Goal: Find specific fact: Find specific fact

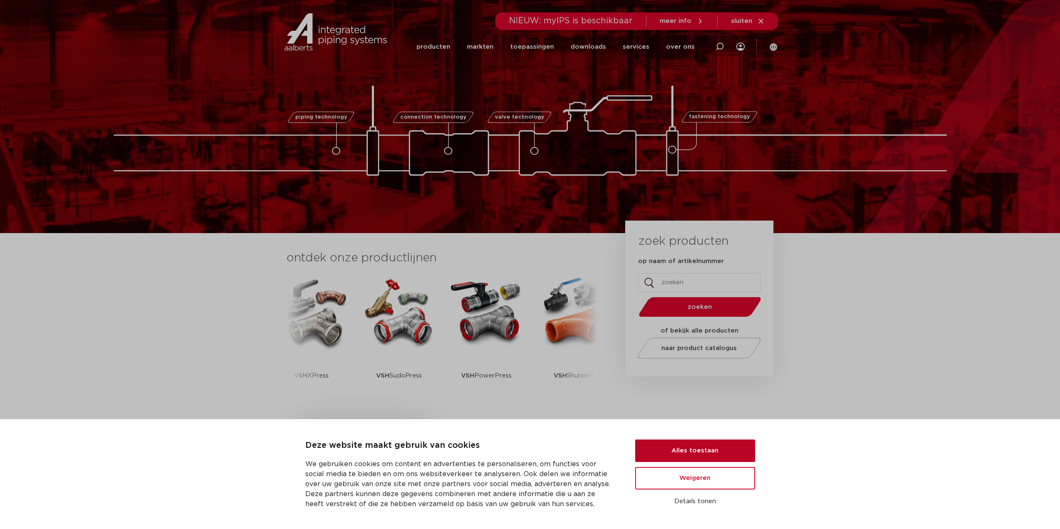
click at [706, 453] on button "Alles toestaan" at bounding box center [695, 451] width 120 height 22
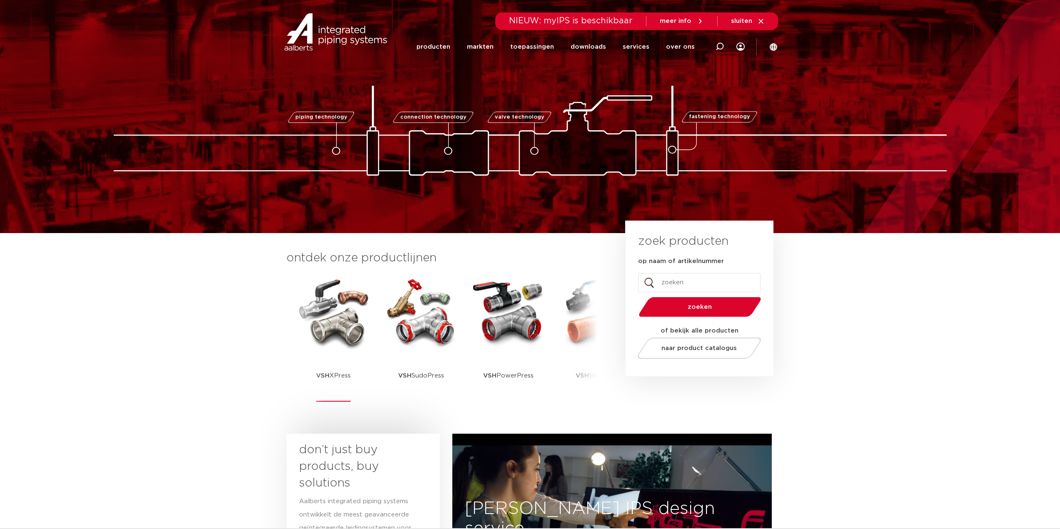
click at [349, 346] on img at bounding box center [333, 312] width 75 height 75
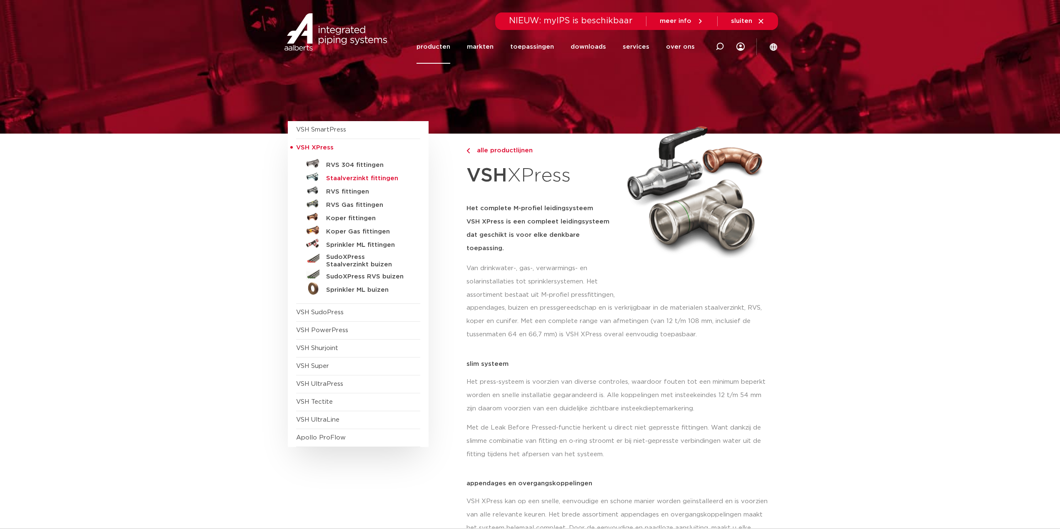
click at [365, 177] on h5 "Staalverzinkt fittingen" at bounding box center [367, 178] width 82 height 7
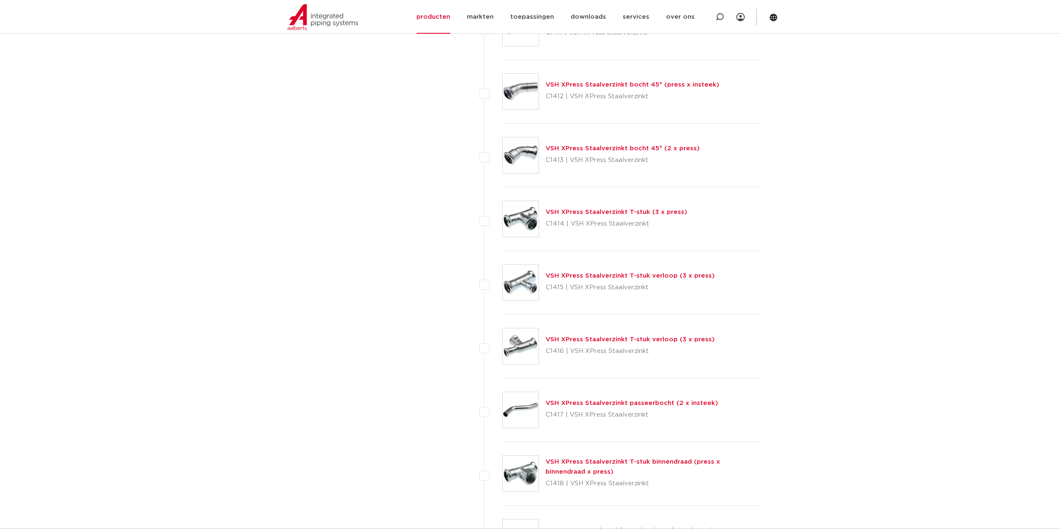
scroll to position [708, 0]
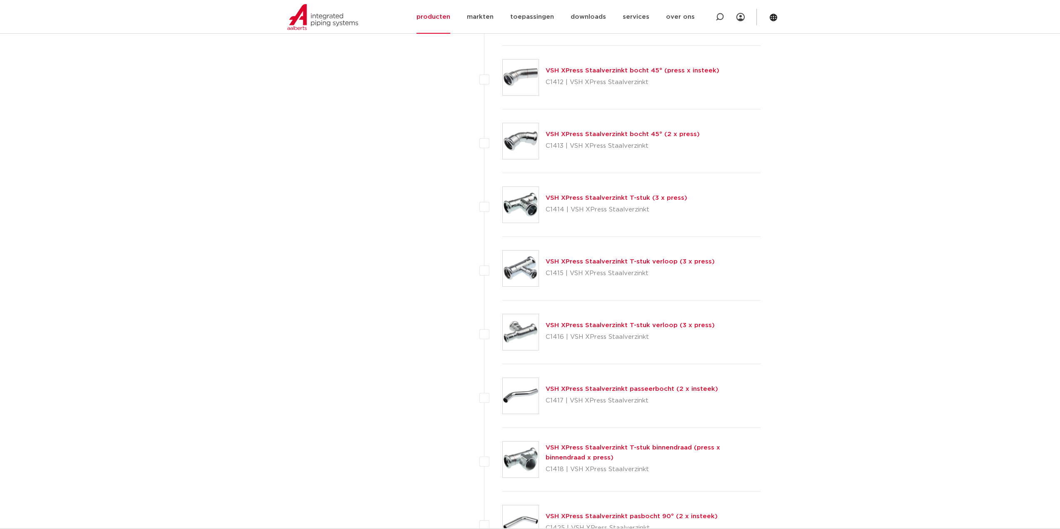
click at [526, 208] on img at bounding box center [521, 205] width 36 height 36
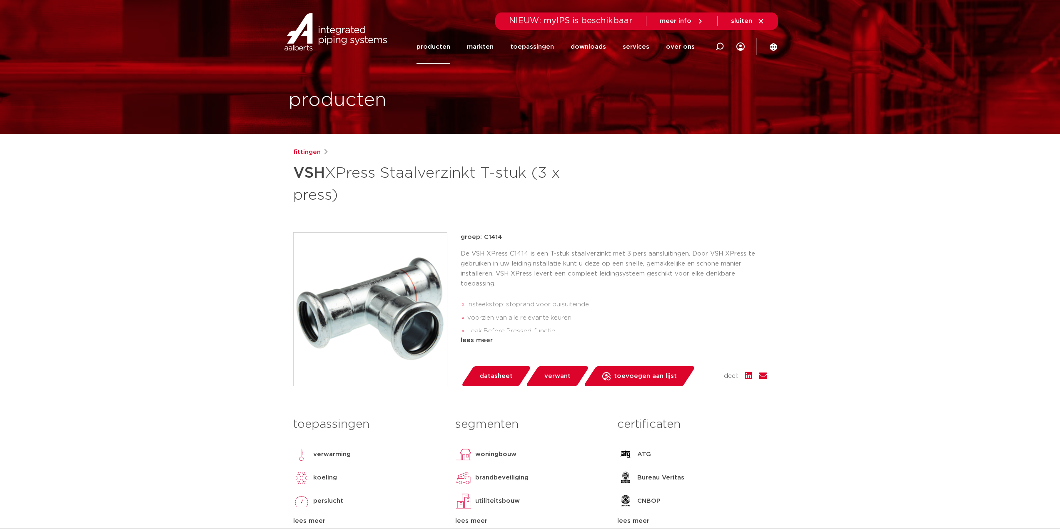
drag, startPoint x: 295, startPoint y: 170, endPoint x: 345, endPoint y: 196, distance: 55.9
click at [345, 196] on h1 "VSH XPress Staalverzinkt T-stuk (3 x press)" at bounding box center [449, 183] width 313 height 45
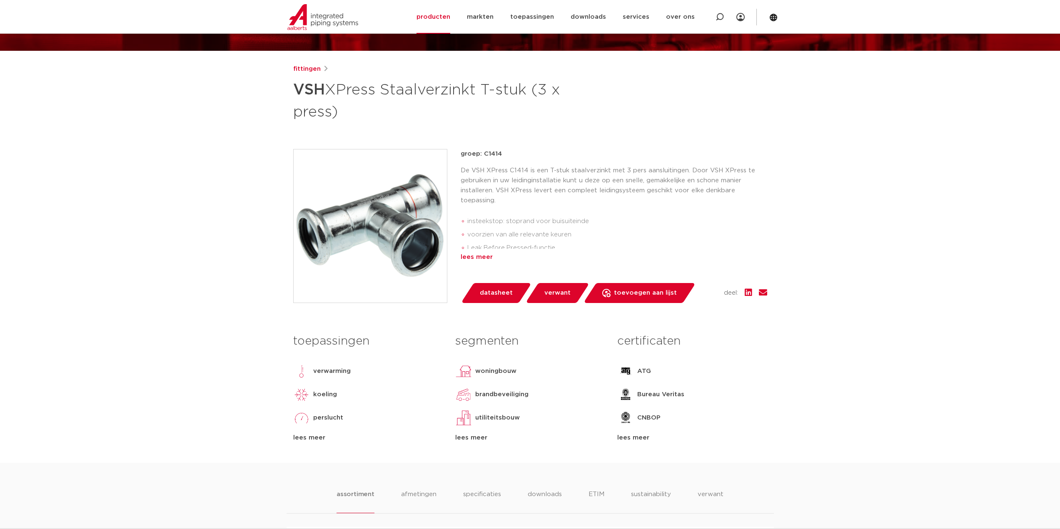
scroll to position [42, 0]
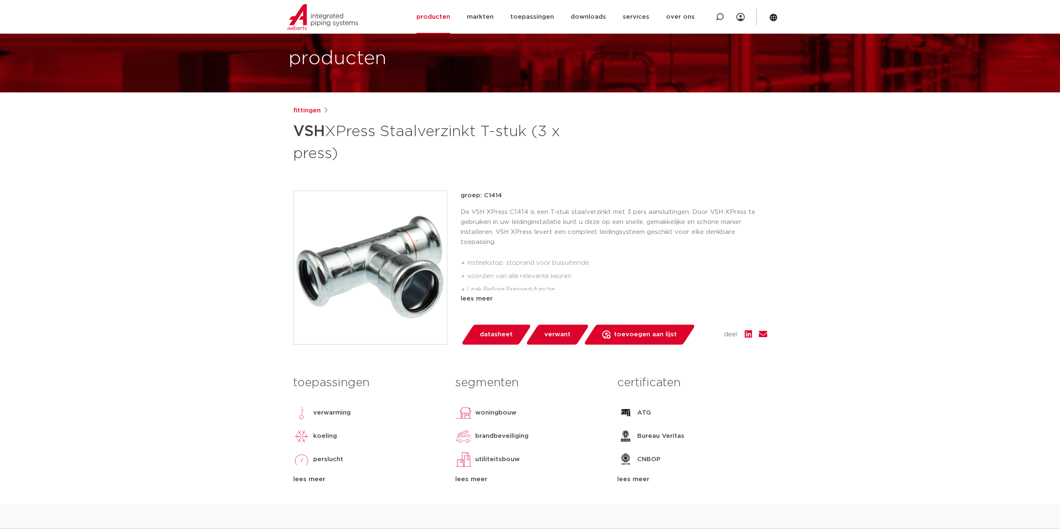
click at [514, 213] on p "De VSH XPress C1414 is een T-stuk staalverzinkt met 3 pers aansluitingen. Door …" at bounding box center [614, 227] width 307 height 40
copy p "C1414"
